Goal: Task Accomplishment & Management: Manage account settings

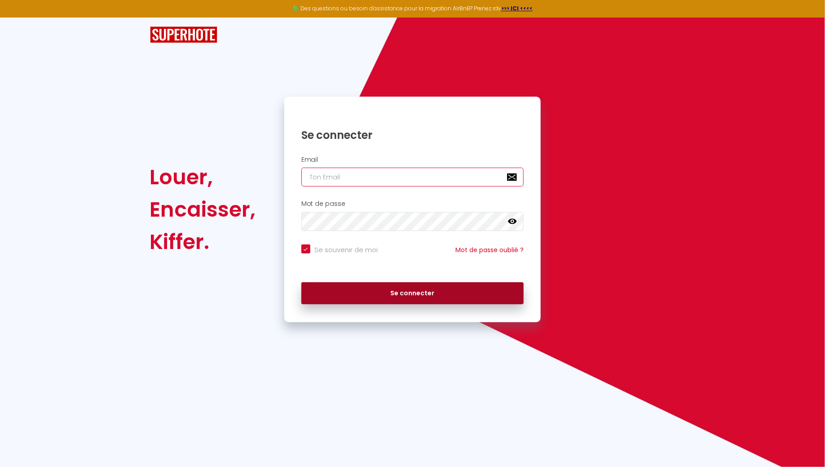
type input "[EMAIL_ADDRESS][DOMAIN_NAME]"
click at [361, 285] on button "Se connecter" at bounding box center [413, 293] width 223 height 22
checkbox input "true"
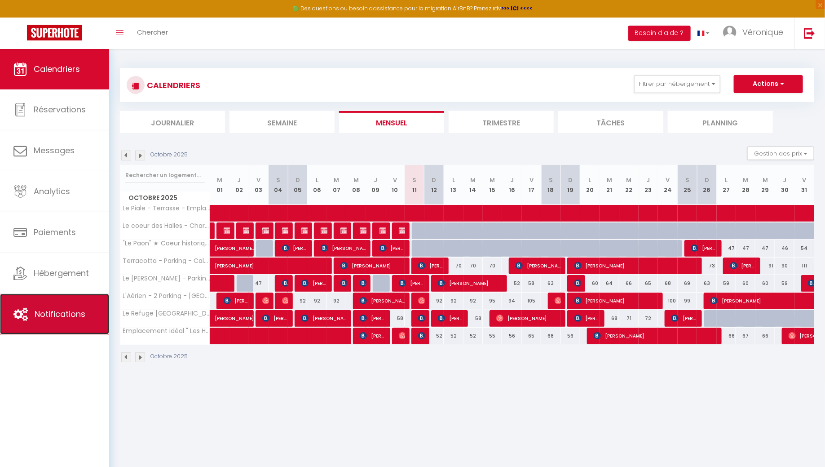
click at [67, 314] on span "Notifications" at bounding box center [60, 313] width 51 height 11
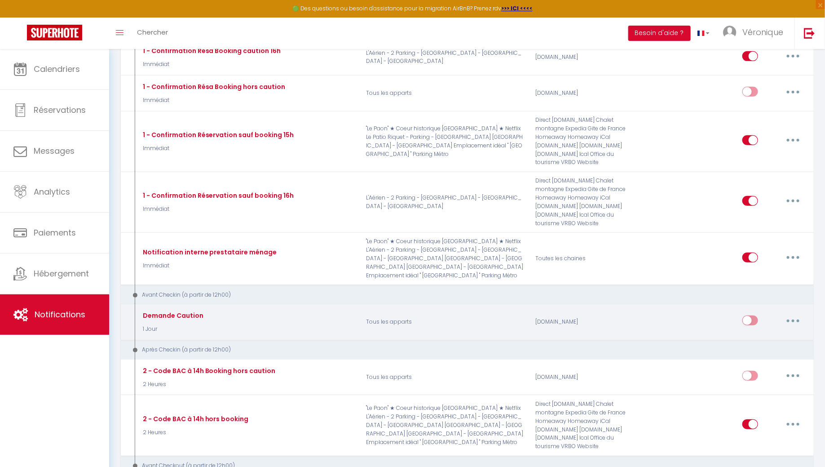
scroll to position [231, 0]
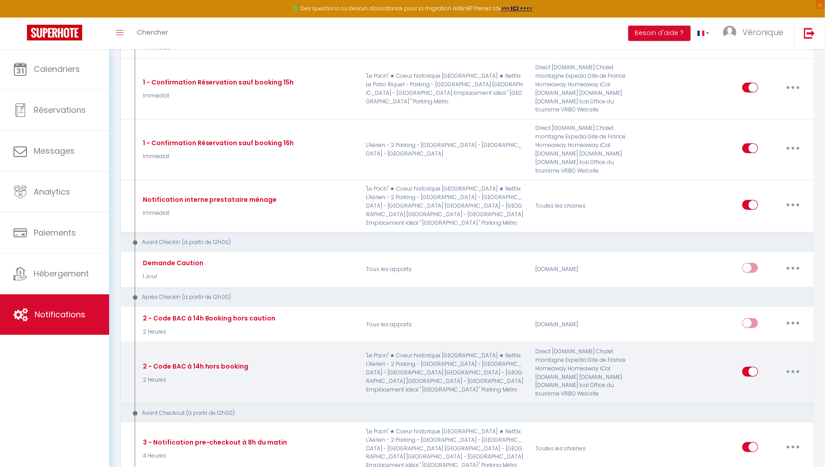
click at [789, 364] on button "button" at bounding box center [793, 371] width 25 height 14
click at [759, 384] on link "Editer" at bounding box center [770, 391] width 67 height 15
type input "2 - Code BAC à 14h hors booking"
select select "3"
select select "2 Heures"
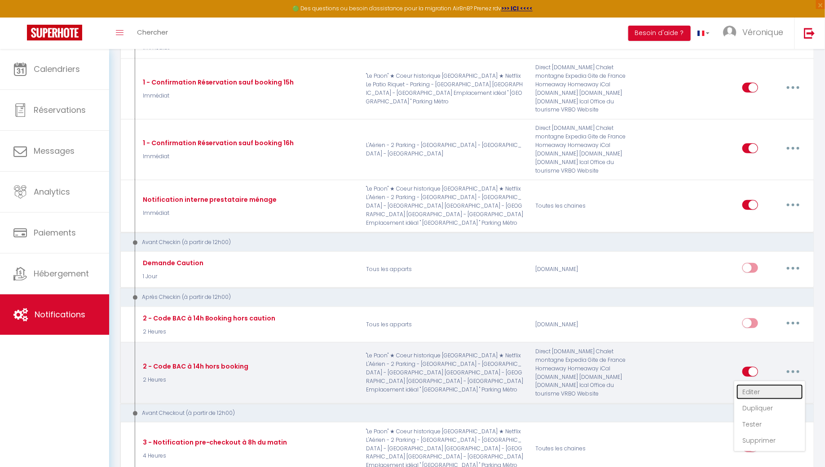
select select "if_booking_is_paid"
checkbox input "true"
checkbox input "false"
radio input "true"
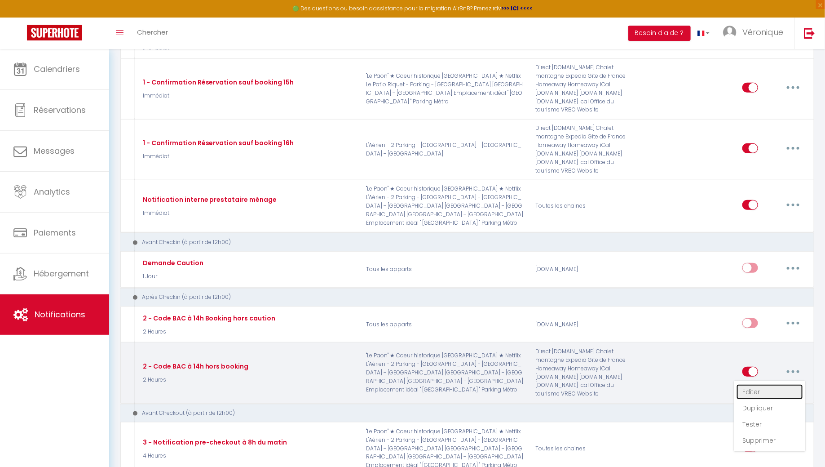
type input "Instructions et codes d'accès"
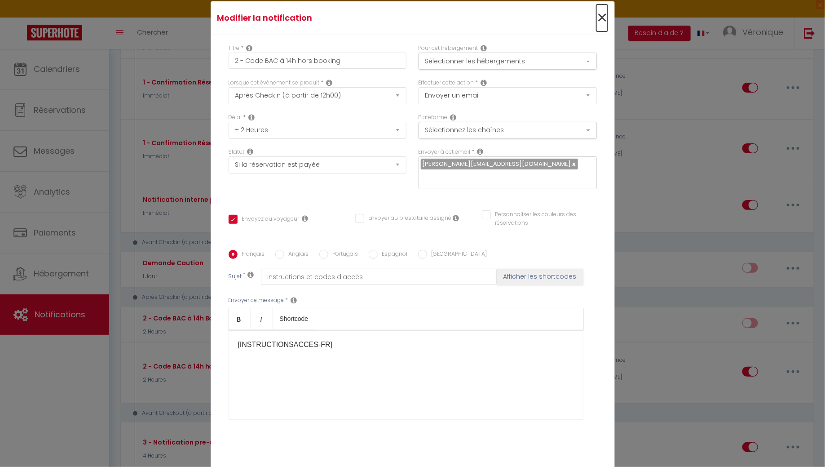
click at [603, 28] on span "×" at bounding box center [602, 17] width 11 height 27
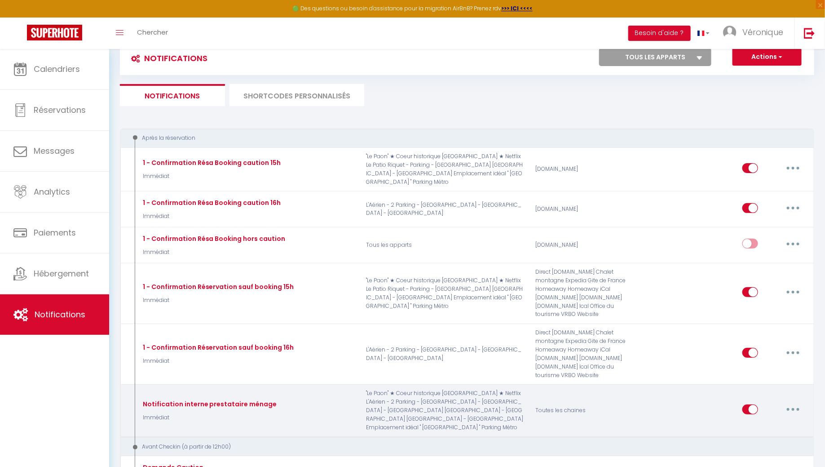
scroll to position [0, 0]
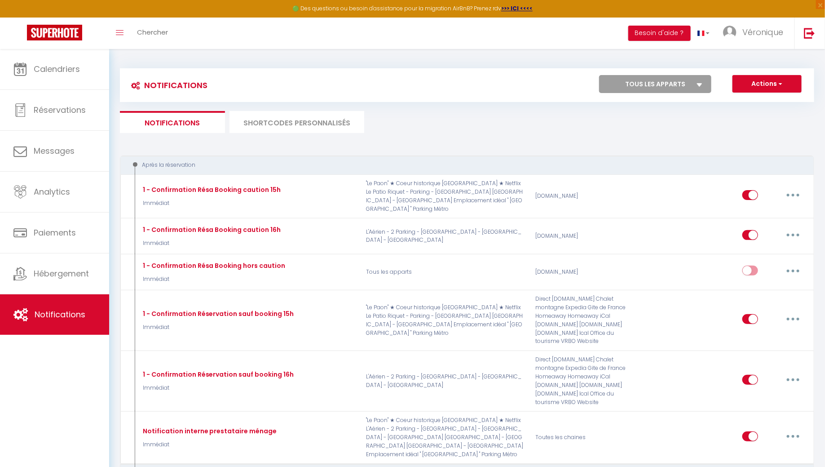
click at [306, 122] on li "SHORTCODES PERSONNALISÉS" at bounding box center [297, 122] width 135 height 22
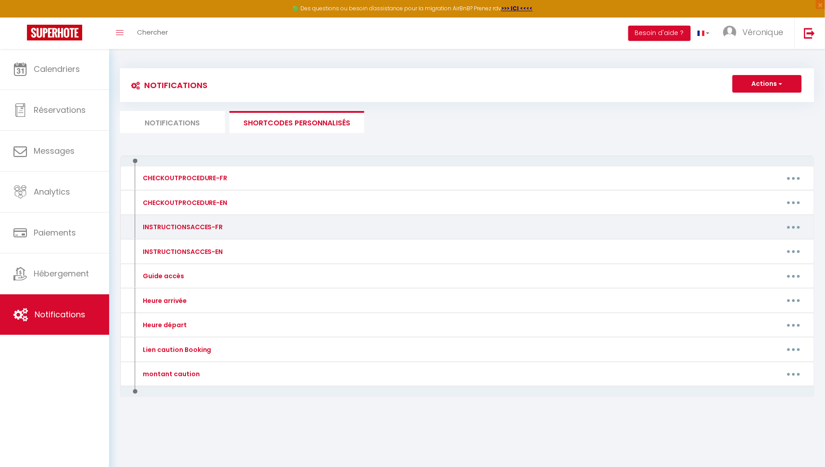
click at [794, 224] on button "button" at bounding box center [793, 227] width 25 height 14
click at [751, 246] on link "Editer" at bounding box center [770, 247] width 67 height 15
type input "INSTRUCTIONSACCES-FR"
type textarea "-"
type textarea "Bienvenue à [GEOGRAPHIC_DATA]. Votre logement vous attend dès 15h ! C’est donc …"
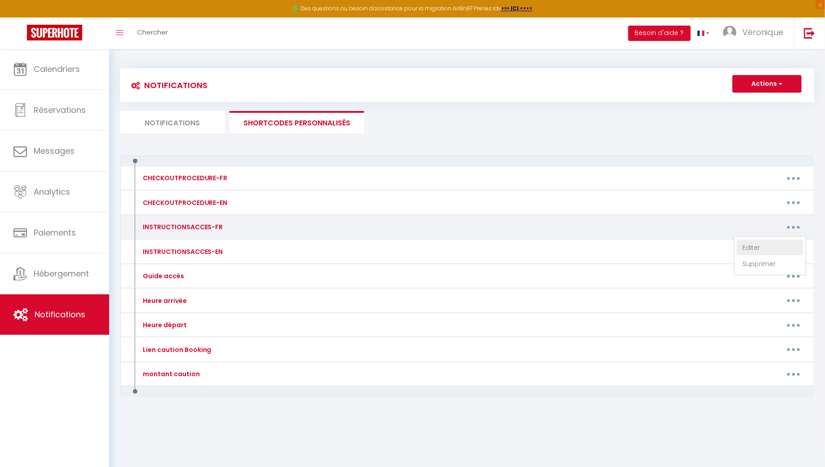
type textarea "Bienvenue à [GEOGRAPHIC_DATA]. Votre logement vous attend dès 16h ! C’est donc …"
type textarea "Bienvenue à [GEOGRAPHIC_DATA]. Votre logement vous attend dès 15h ! C’est donc …"
type textarea "Bienvenue à [GEOGRAPHIC_DATA]. Votre logement vous attend dès 16h ! C’est donc …"
type textarea "Bienvenue à [GEOGRAPHIC_DATA]. Votre logement vous attend dès 15h ! C’est donc …"
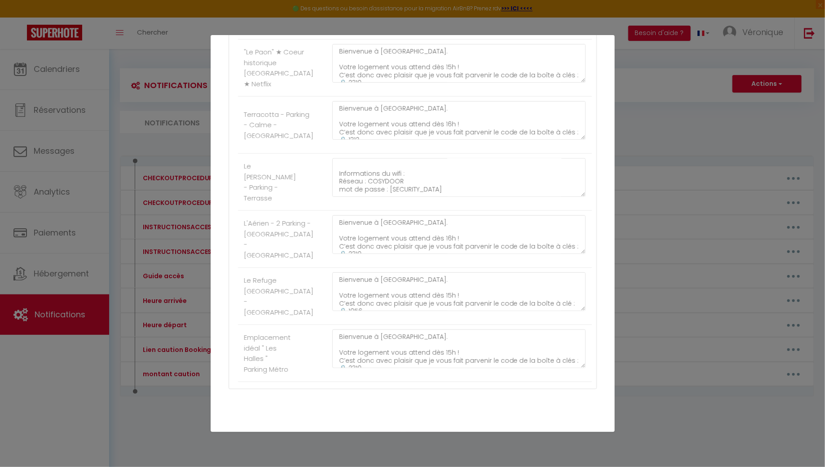
scroll to position [309, 0]
click at [406, 356] on textarea "Bienvenue à [GEOGRAPHIC_DATA]. Votre logement vous attend dès 15h ! C’est donc …" at bounding box center [460, 347] width 254 height 39
click at [379, 343] on textarea "Bienvenue à [GEOGRAPHIC_DATA]. Votre logement vous attend dès 15h ! C’est donc …" at bounding box center [460, 347] width 254 height 39
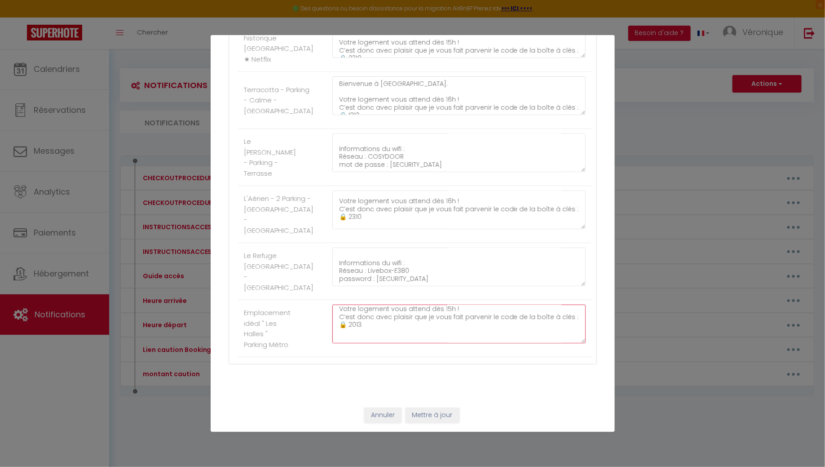
scroll to position [8, 0]
type textarea "Bienvenue à [GEOGRAPHIC_DATA]. Votre logement vous attend dès 15h ! C’est donc …"
click at [355, 222] on textarea "Bienvenue à [GEOGRAPHIC_DATA]. Votre logement vous attend dès 16h ! C’est donc …" at bounding box center [460, 210] width 254 height 39
click at [345, 222] on textarea "Bienvenue à [GEOGRAPHIC_DATA]. Votre logement vous attend dès 16h ! C’est donc …" at bounding box center [460, 210] width 254 height 39
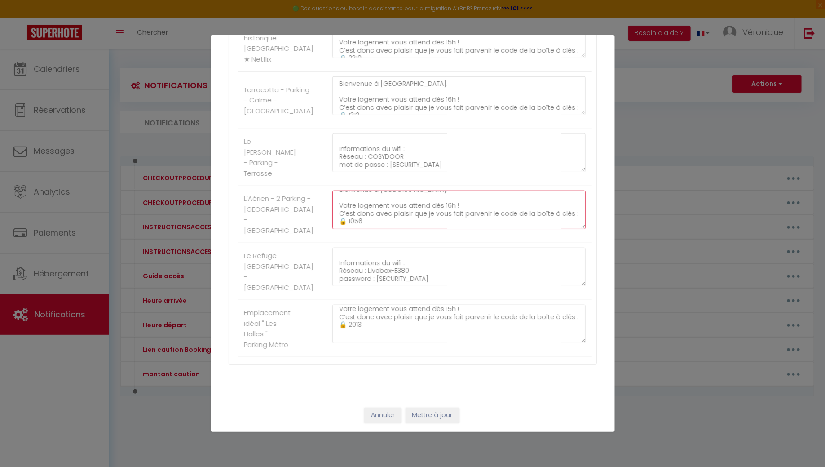
type textarea "Bienvenue à [GEOGRAPHIC_DATA]. Votre logement vous attend dès 16h ! C’est donc …"
click at [423, 419] on button "Mettre à jour" at bounding box center [433, 415] width 54 height 15
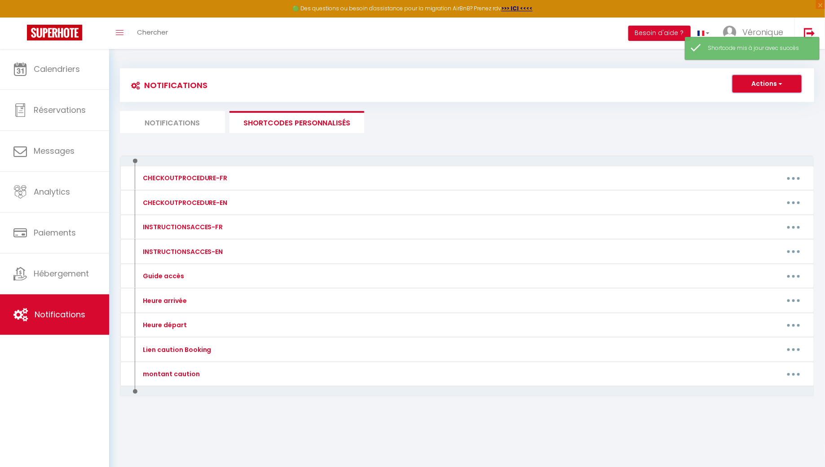
click at [781, 84] on span "button" at bounding box center [779, 83] width 5 height 9
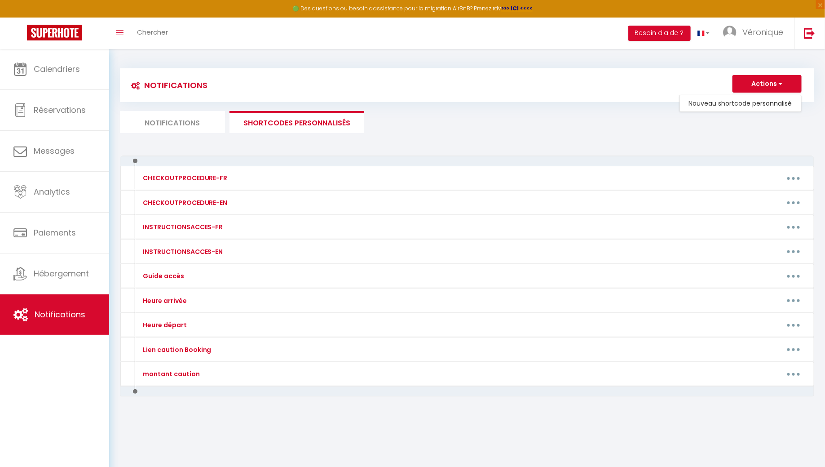
click at [643, 83] on div "Actions Nouveau shortcode personnalisé" at bounding box center [554, 85] width 520 height 20
click at [185, 128] on li "Notifications" at bounding box center [172, 122] width 105 height 22
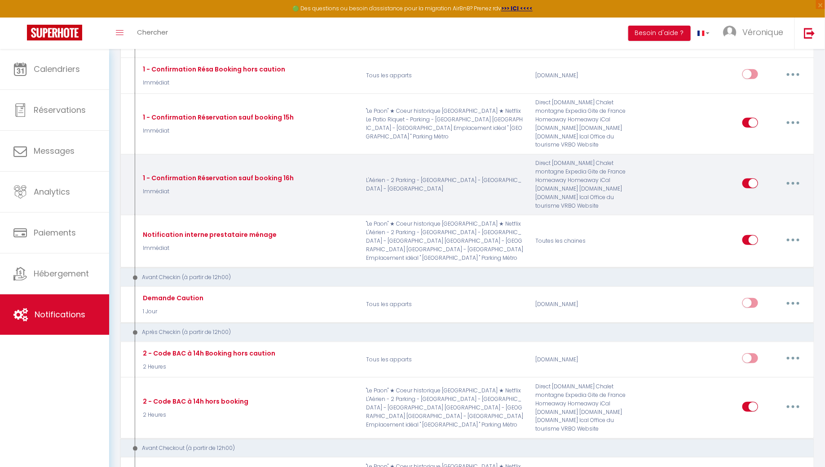
scroll to position [219, 0]
